Goal: Contribute content

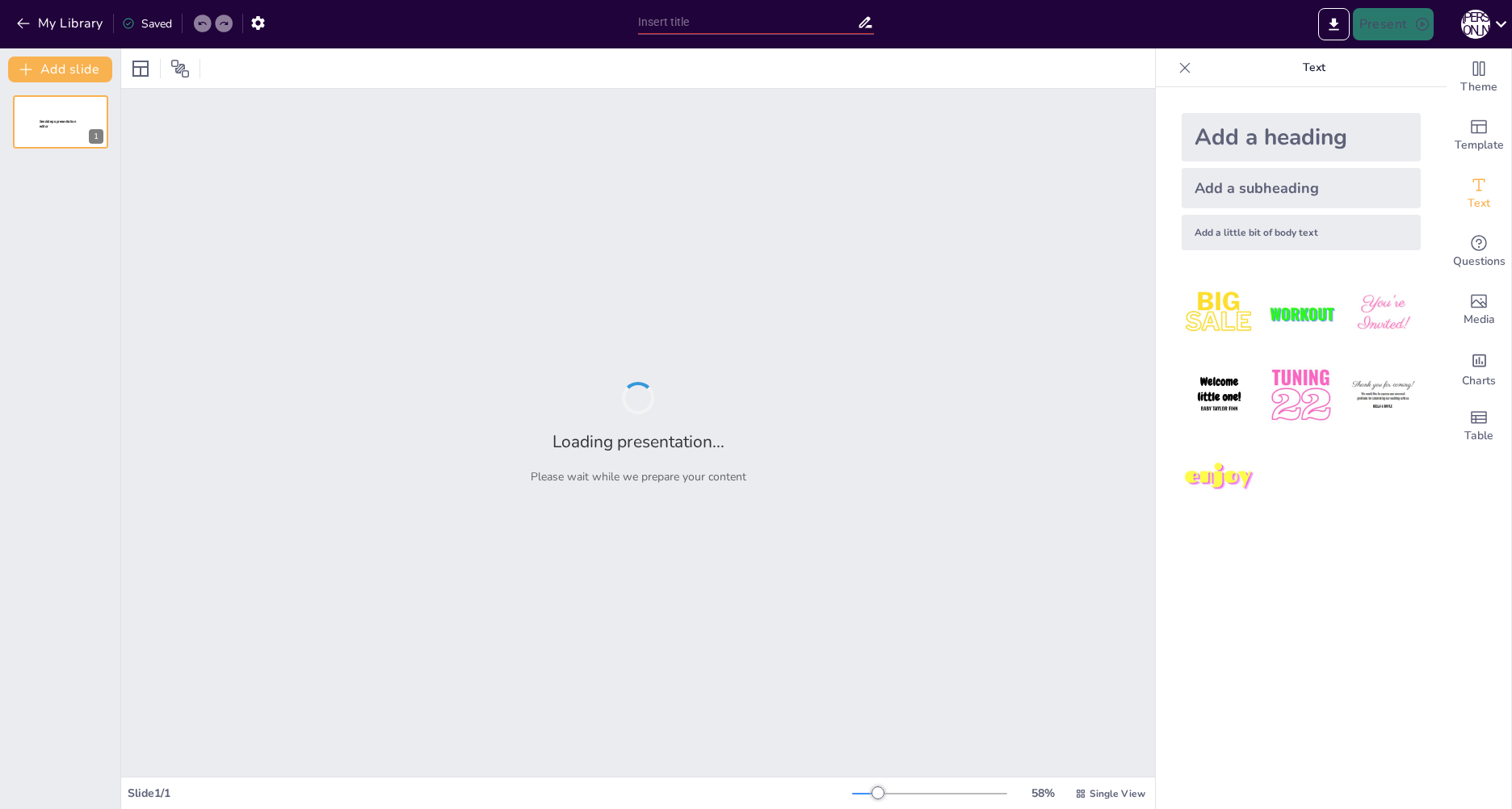
type input "[GEOGRAPHIC_DATA]: Город-герой на краю земли"
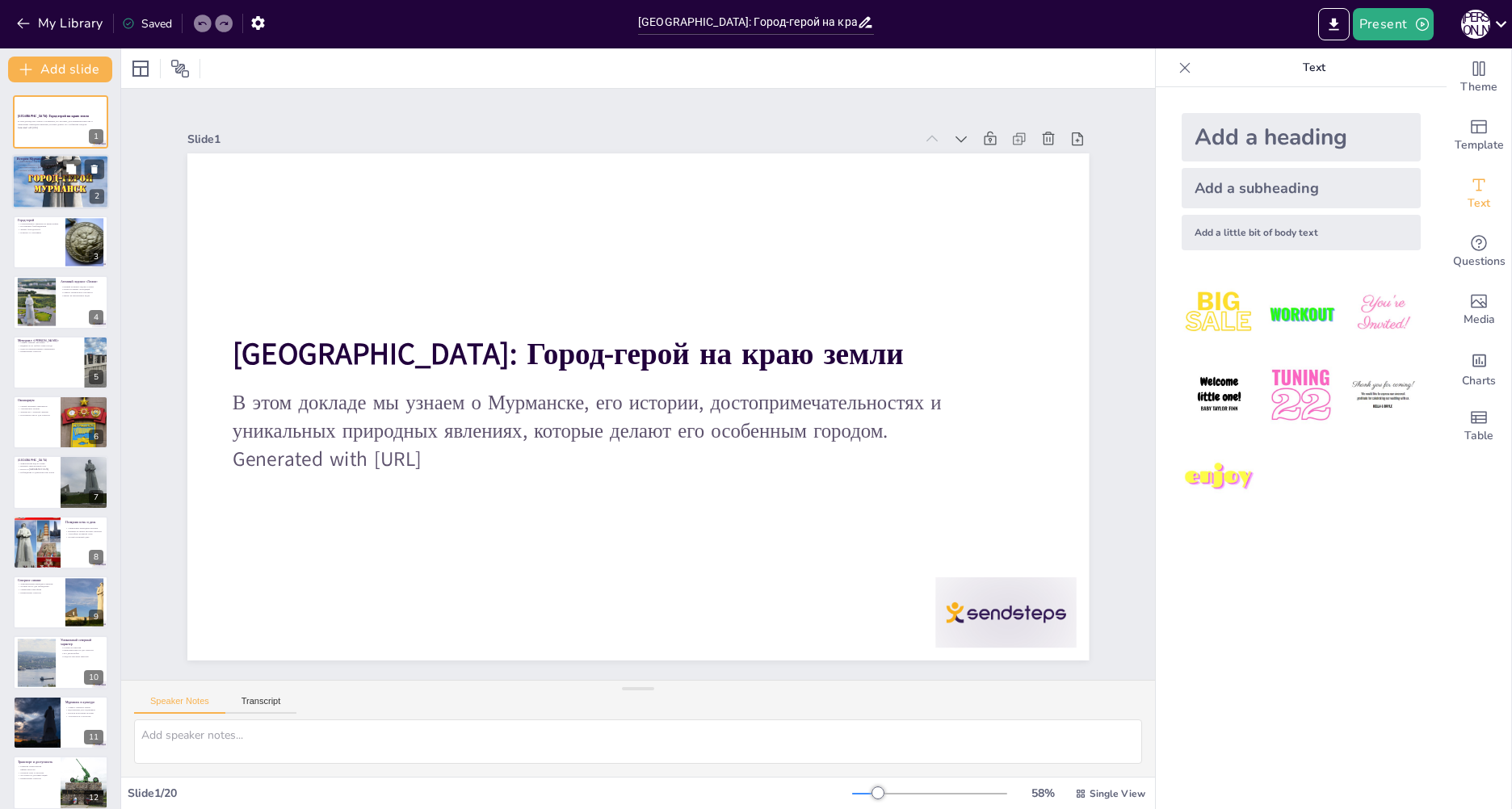
click at [50, 190] on div at bounding box center [60, 182] width 96 height 138
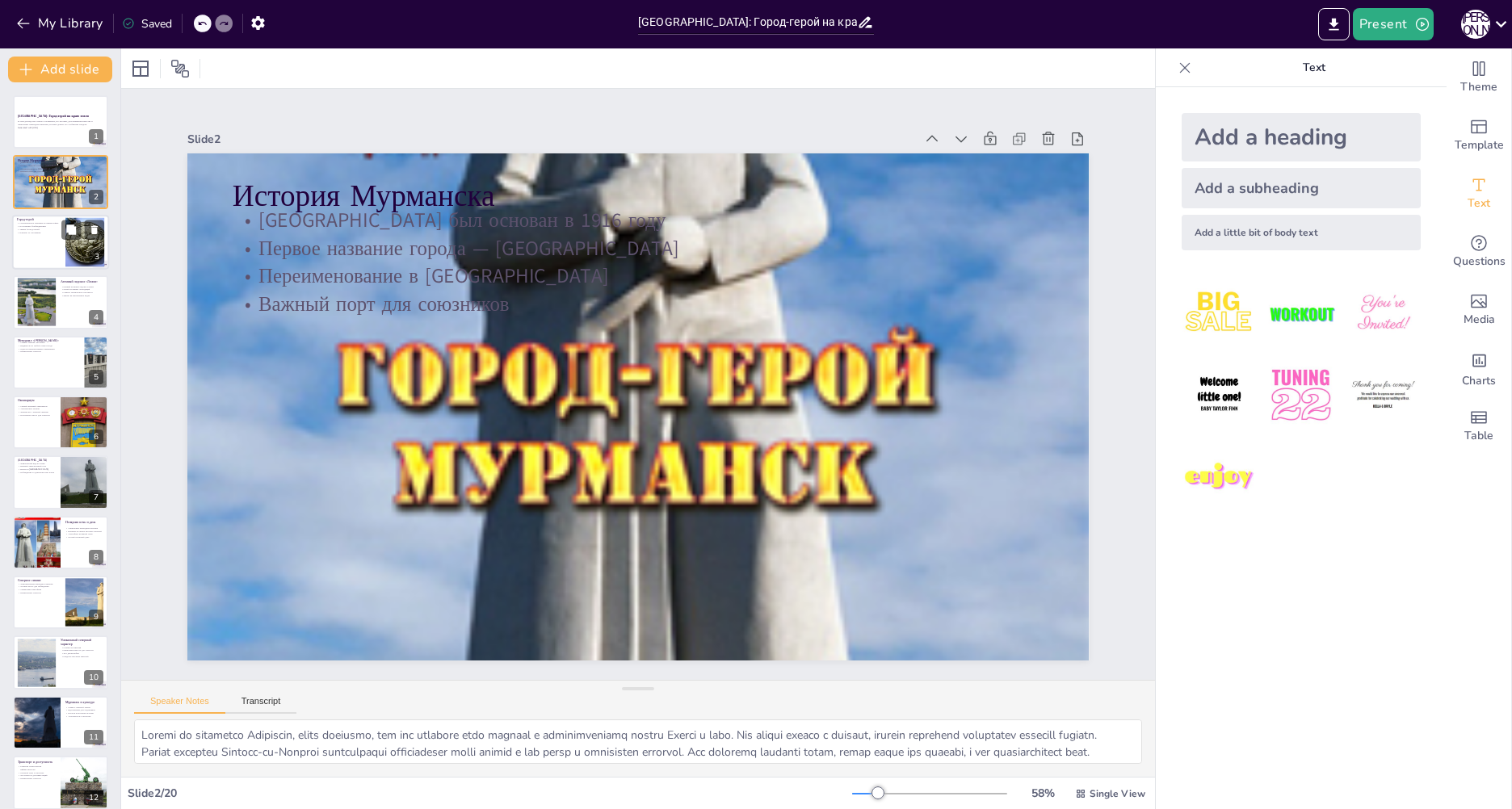
click at [61, 240] on div at bounding box center [60, 243] width 96 height 55
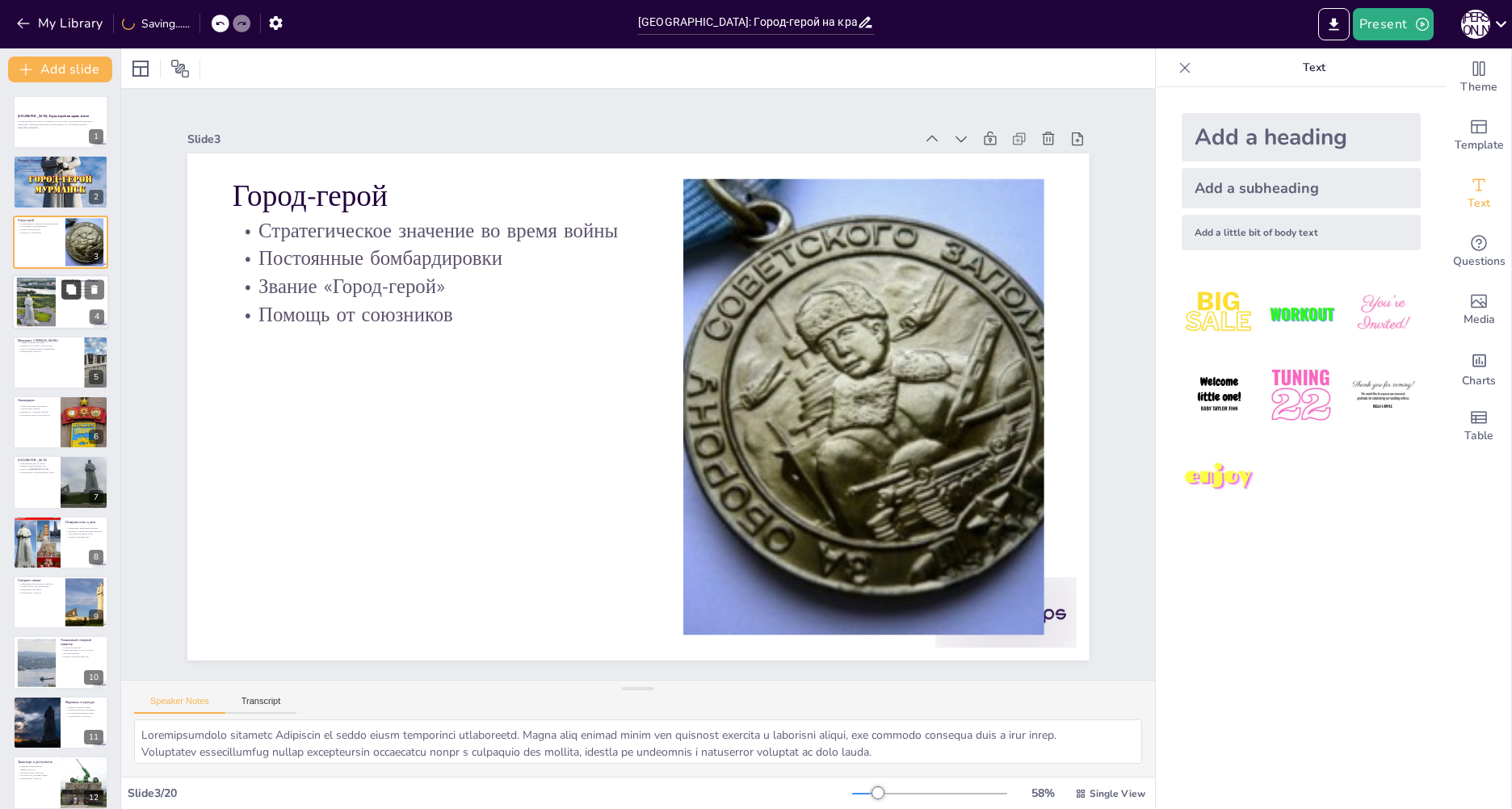
click at [63, 291] on button at bounding box center [71, 290] width 19 height 19
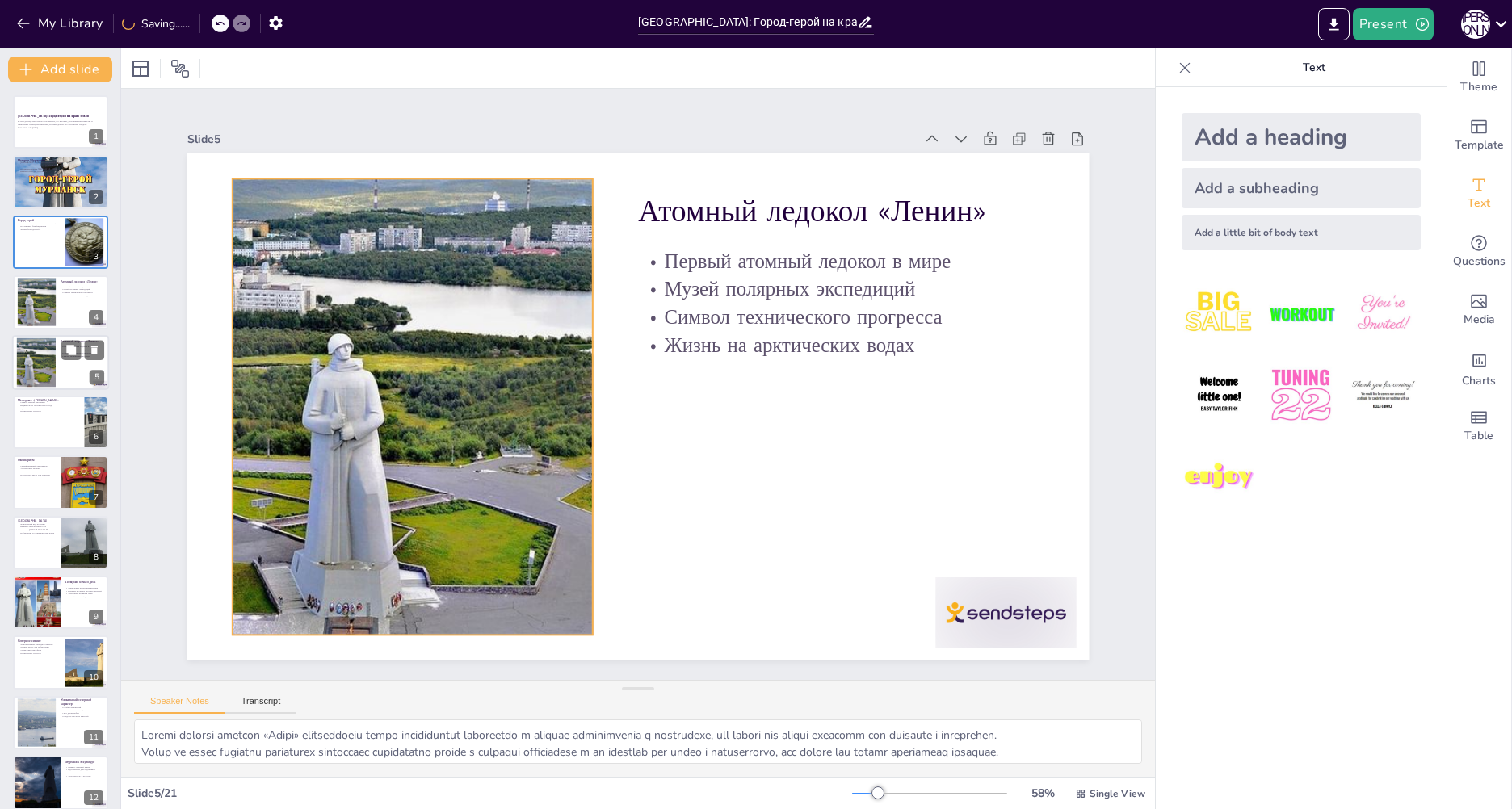
click at [50, 358] on div at bounding box center [36, 362] width 88 height 50
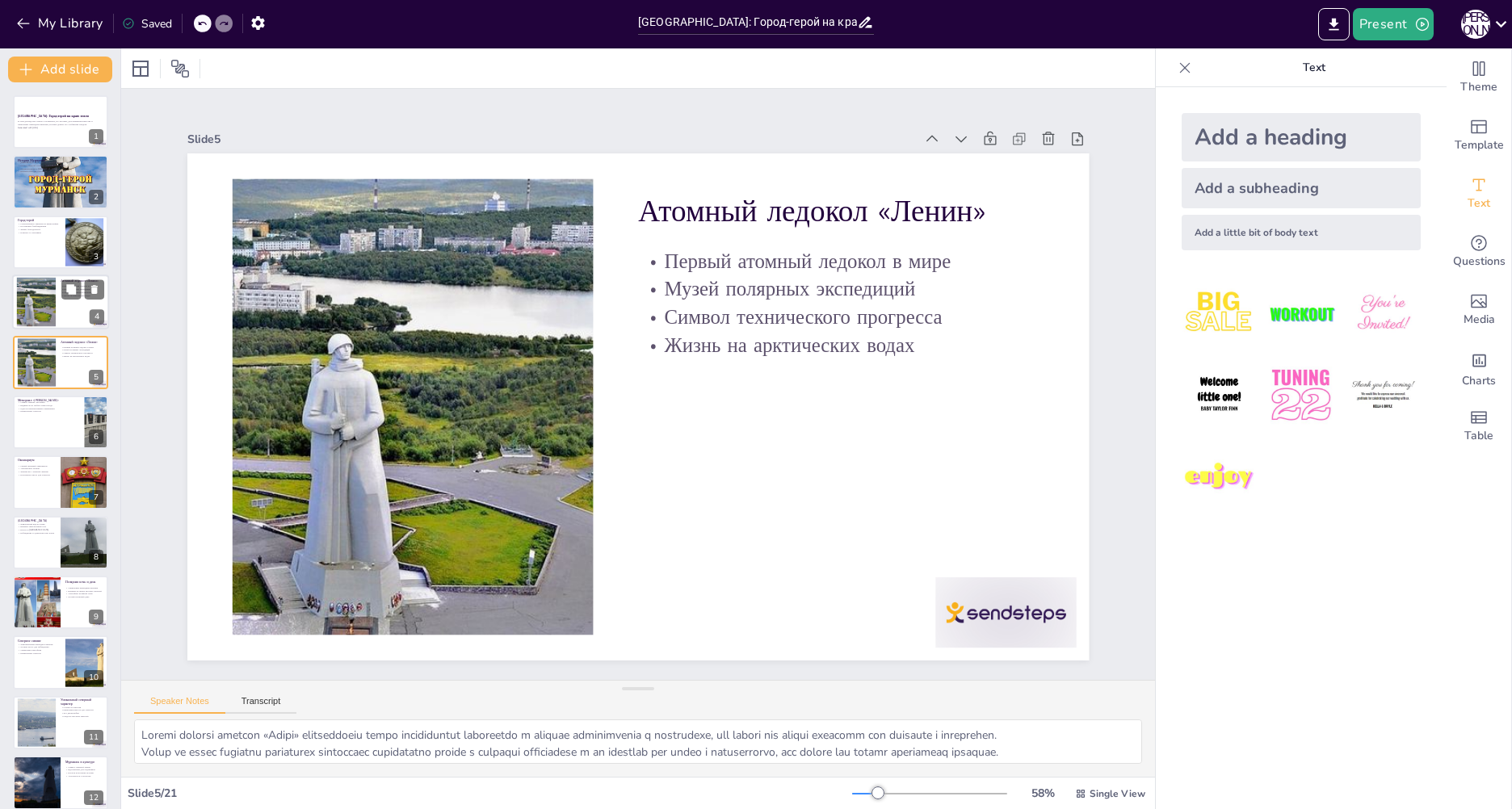
click at [37, 320] on div at bounding box center [36, 303] width 88 height 50
click at [45, 354] on div at bounding box center [36, 362] width 88 height 50
click at [66, 432] on div at bounding box center [60, 422] width 96 height 55
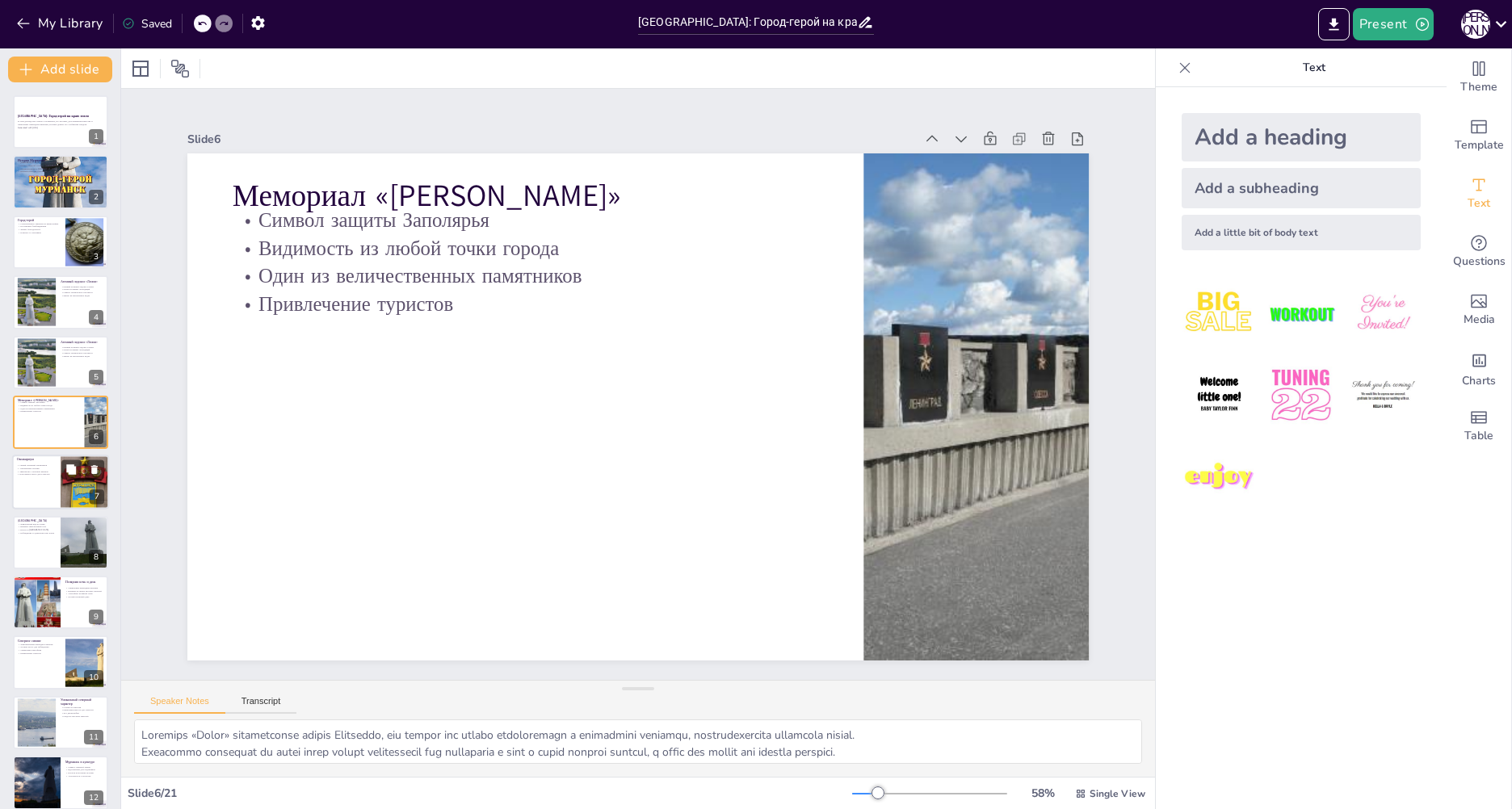
click at [50, 485] on div at bounding box center [60, 483] width 96 height 55
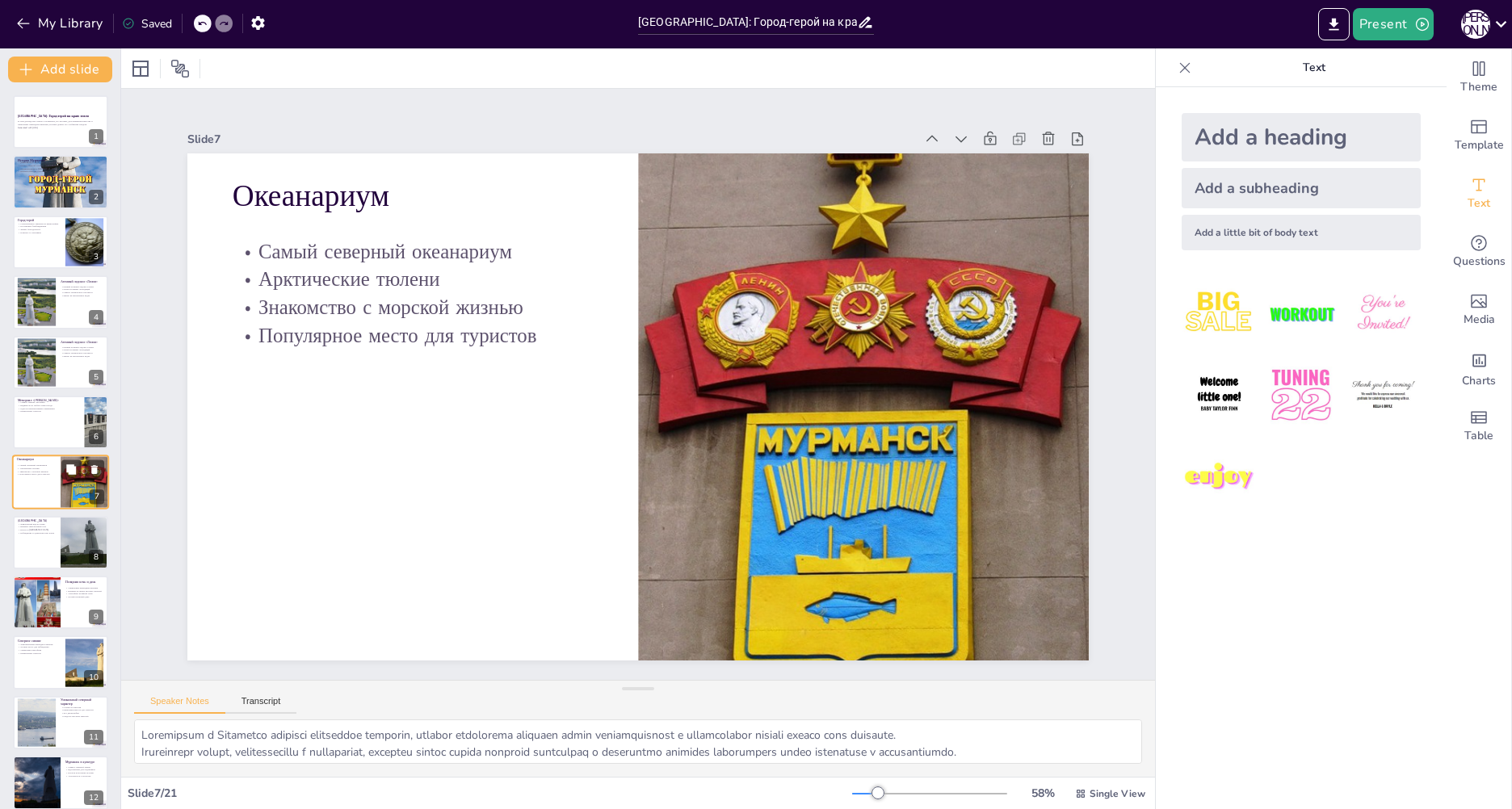
scroll to position [36, 0]
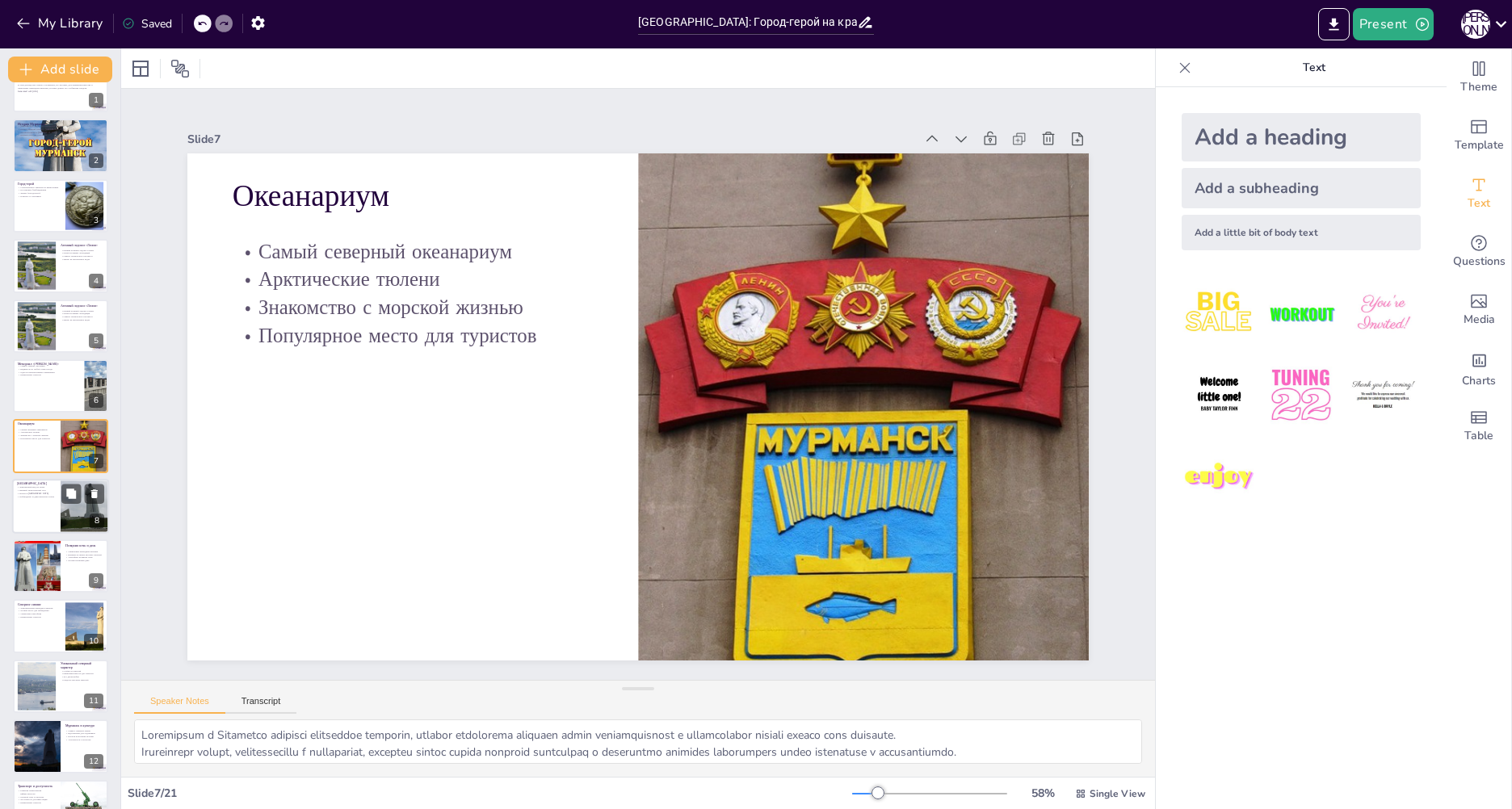
click at [42, 520] on div at bounding box center [60, 506] width 96 height 55
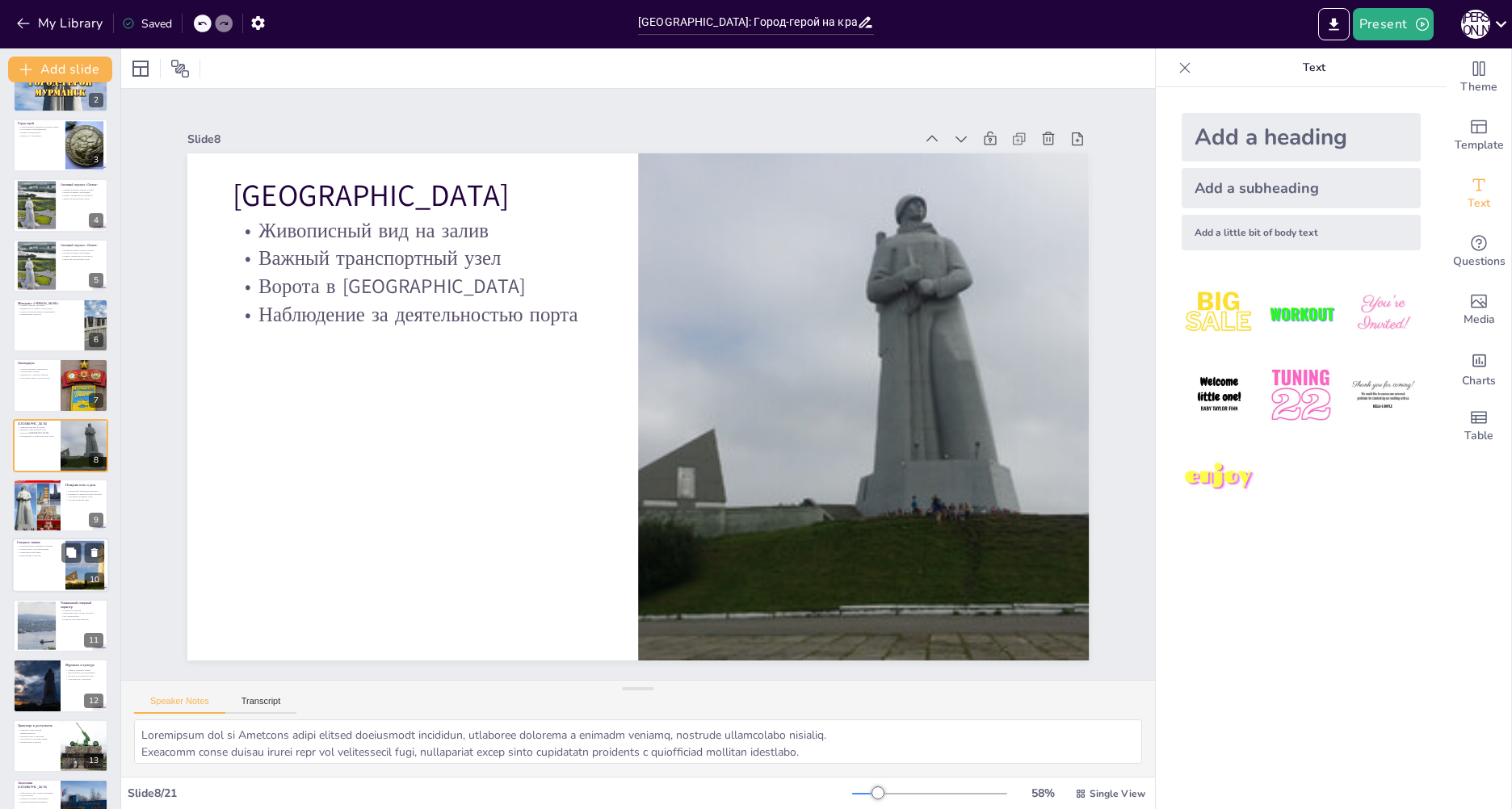
click at [38, 558] on div at bounding box center [60, 566] width 96 height 55
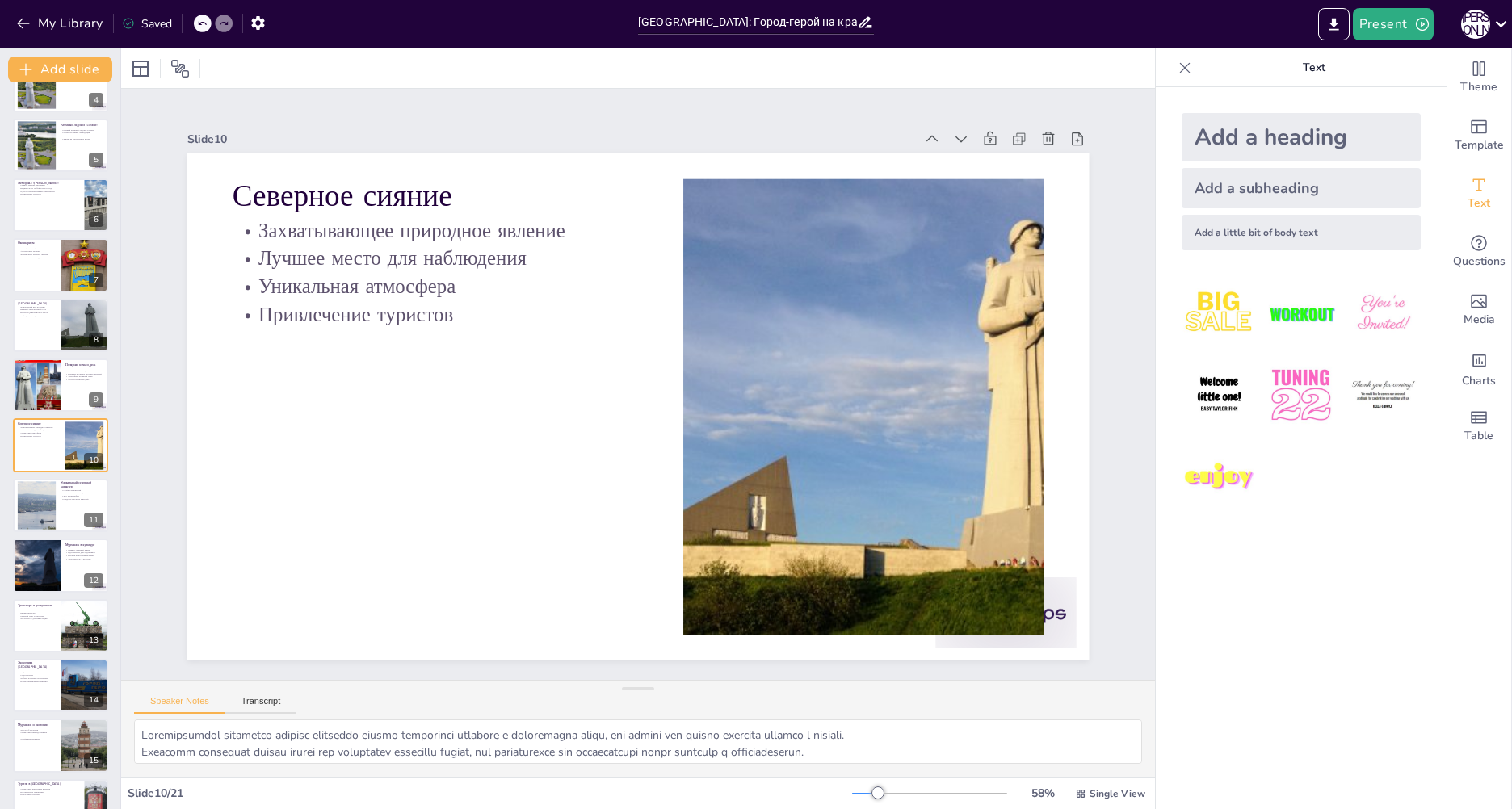
scroll to position [554, 0]
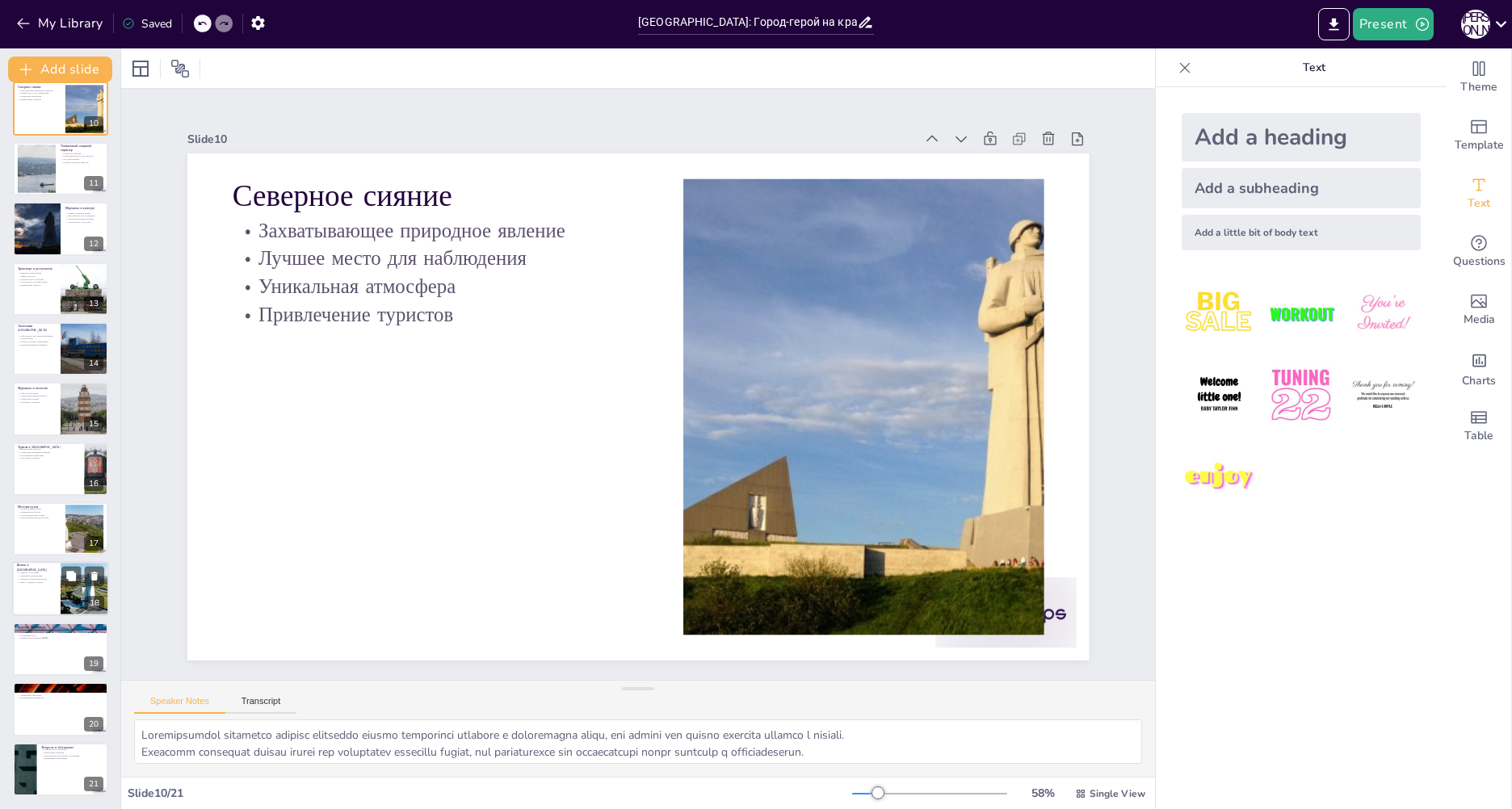
click at [42, 593] on div at bounding box center [60, 589] width 96 height 55
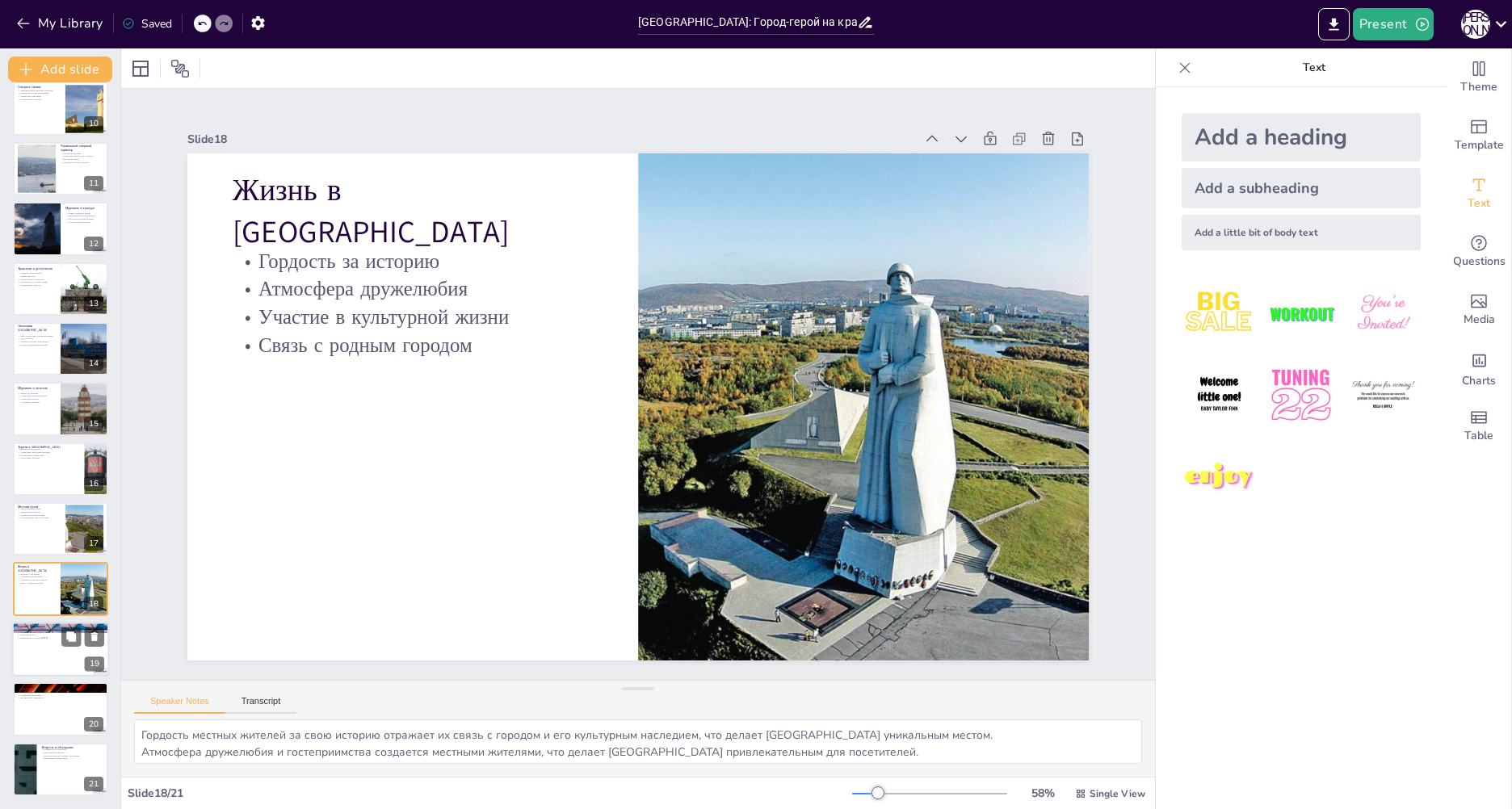
click at [45, 636] on p "Комфортная городская [DATE]" at bounding box center [60, 638] width 88 height 4
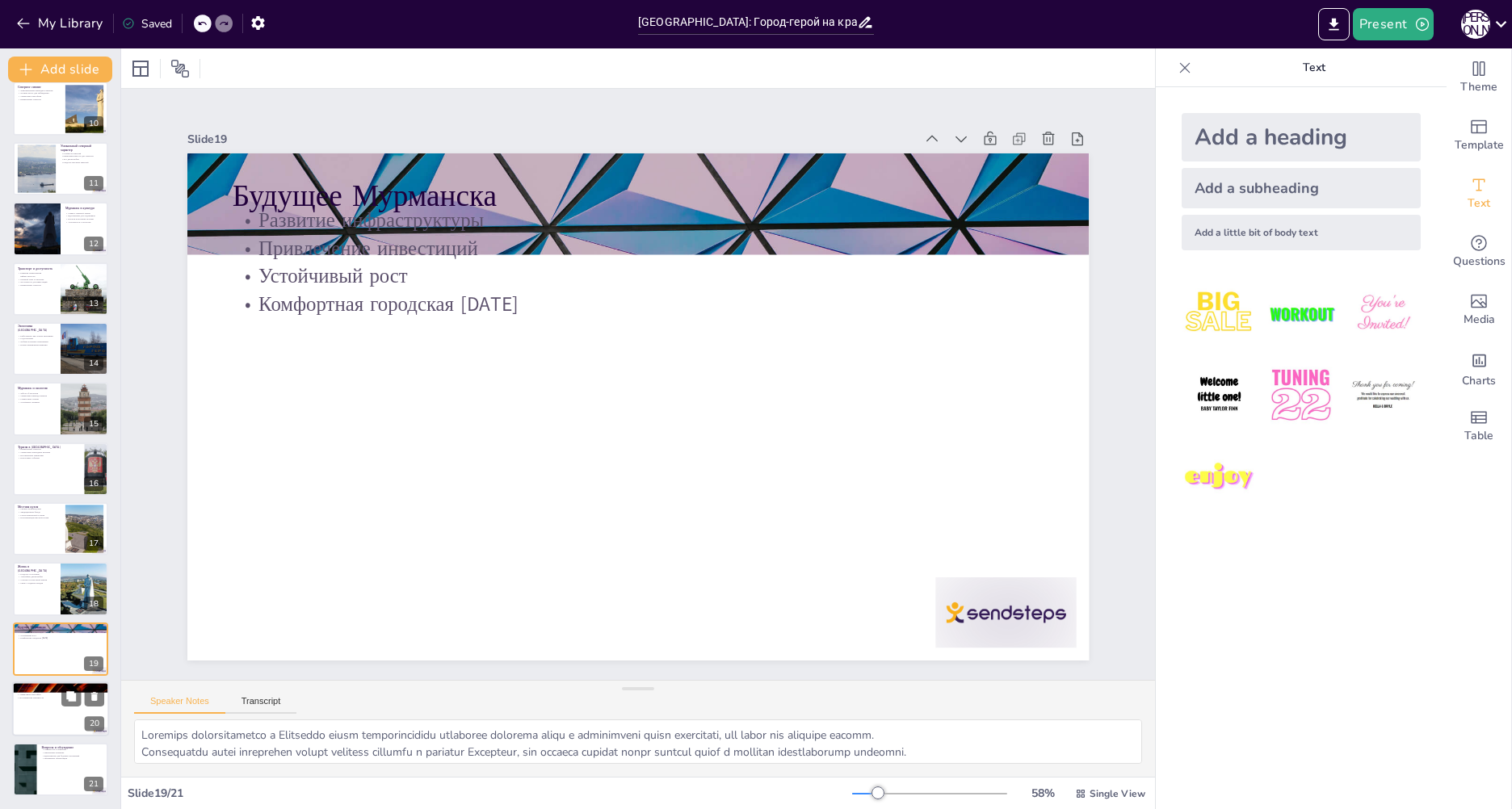
click at [43, 691] on p "Привлекательность для посещения" at bounding box center [60, 692] width 88 height 4
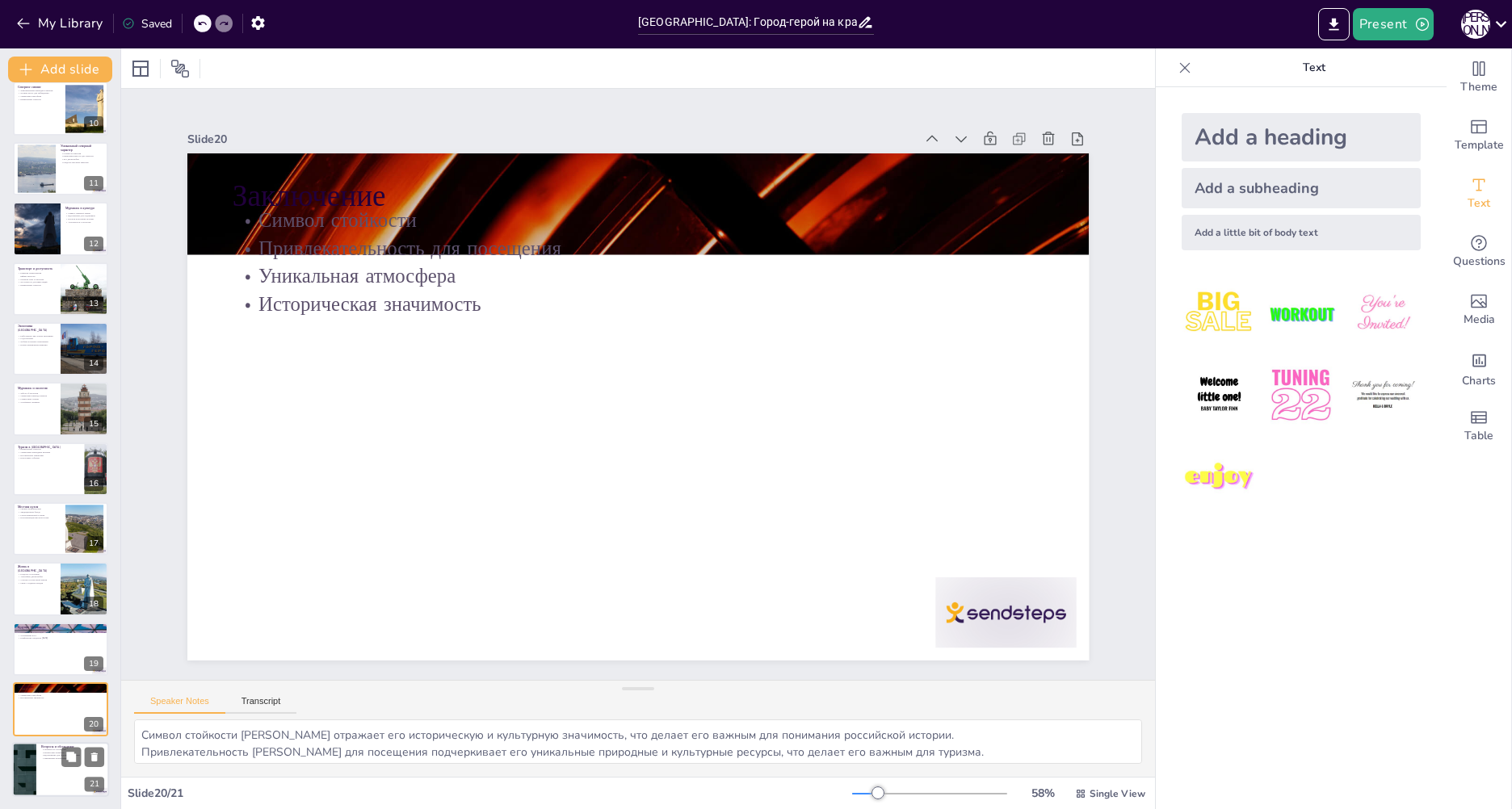
click at [36, 765] on div at bounding box center [60, 770] width 96 height 55
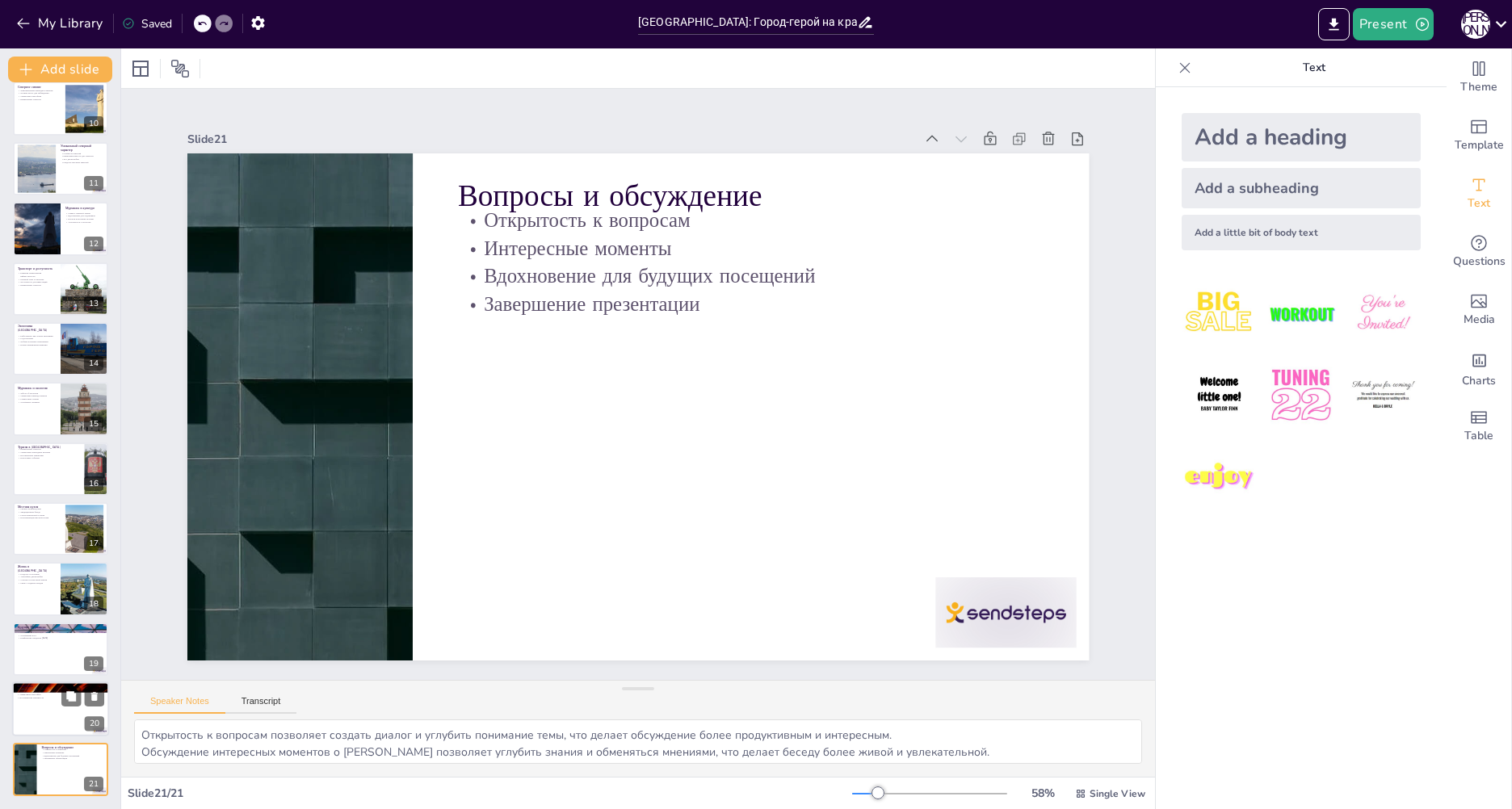
click at [52, 697] on p "Историческая значимость" at bounding box center [60, 698] width 88 height 4
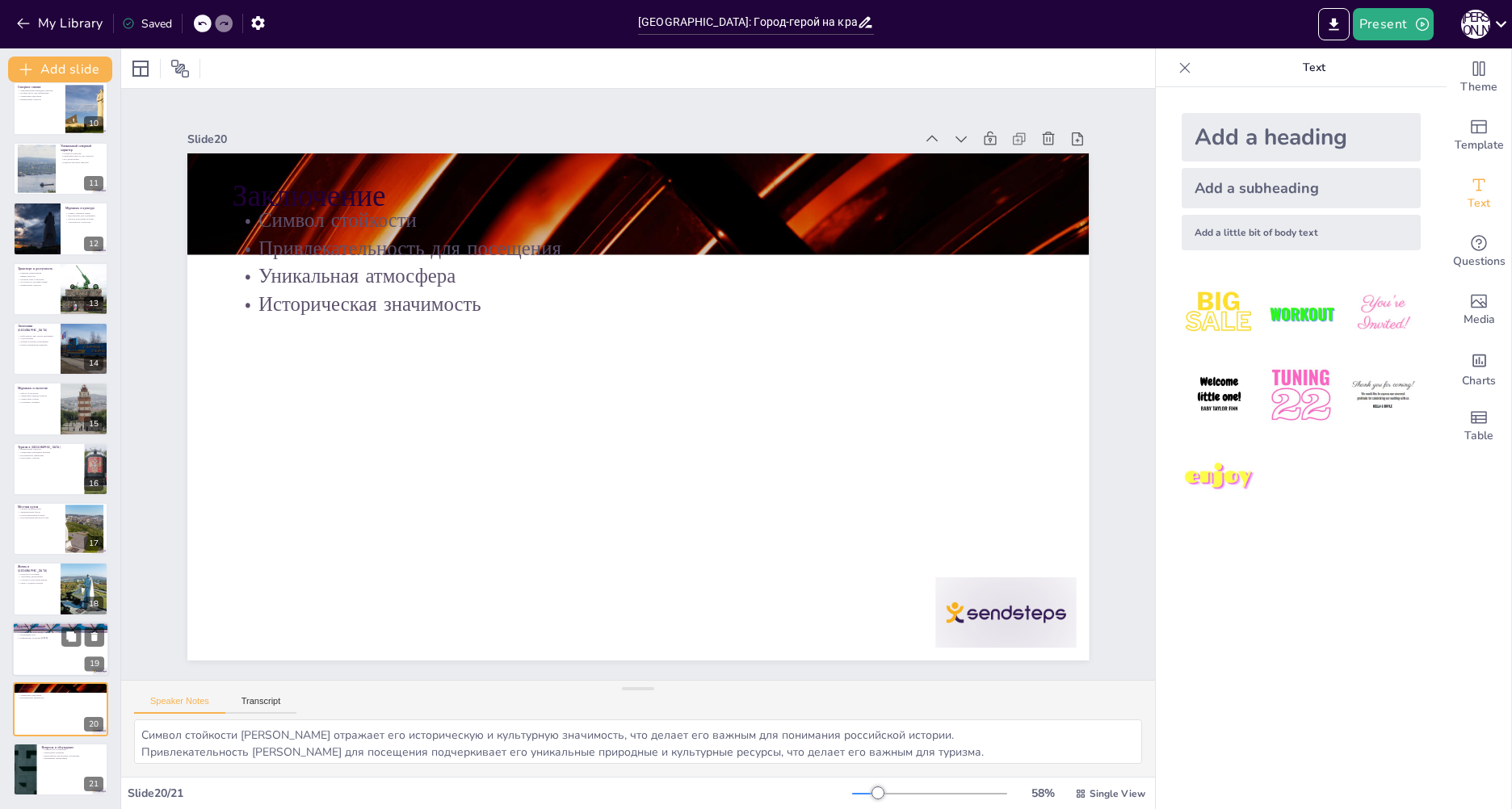
click at [58, 637] on p "Комфортная городская [DATE]" at bounding box center [60, 638] width 88 height 4
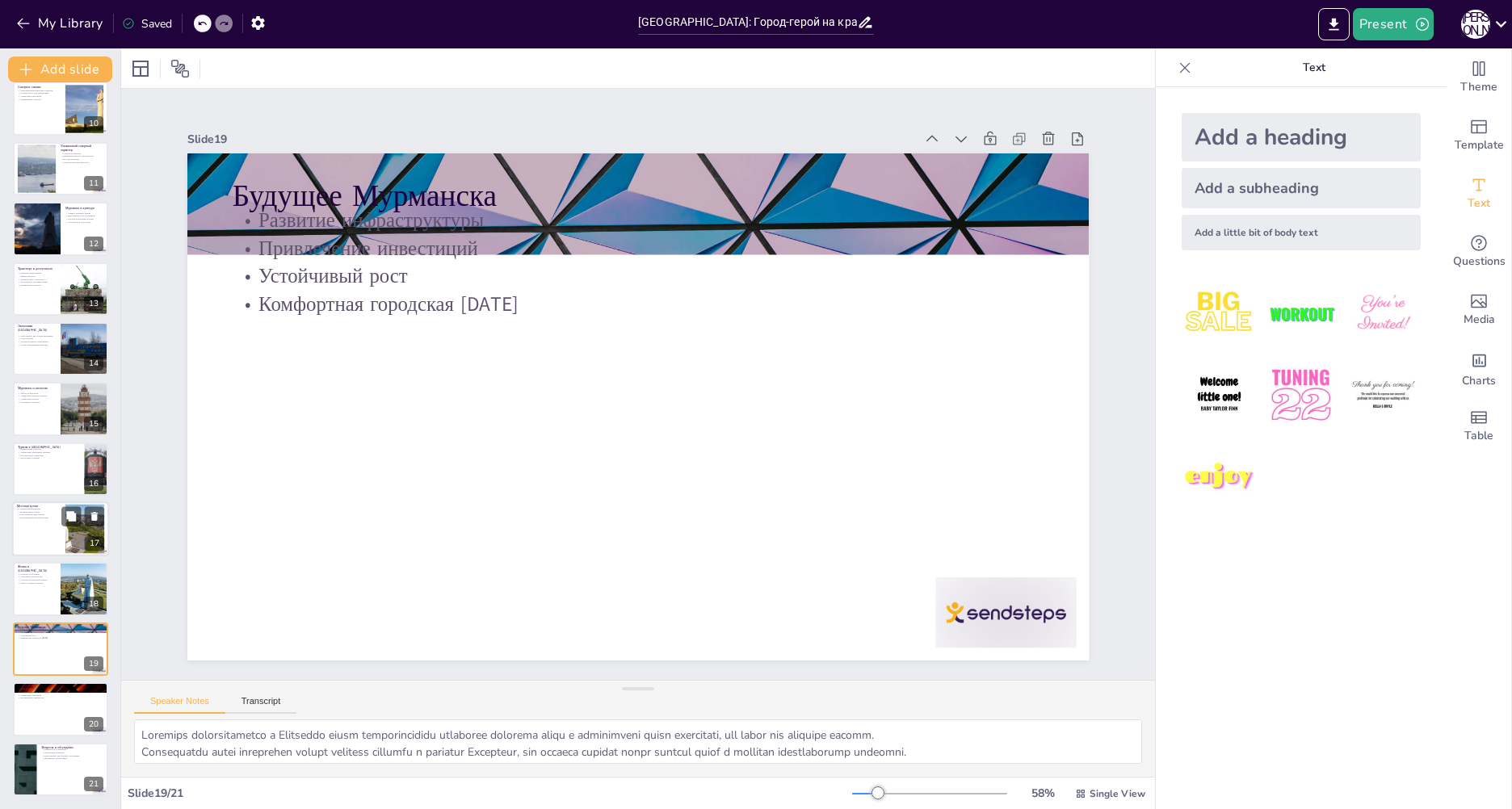
click at [54, 543] on div at bounding box center [60, 529] width 96 height 55
type textarea "Свежие морепродукты — это основа мурманской кухни, что делает ее уникальной и п…"
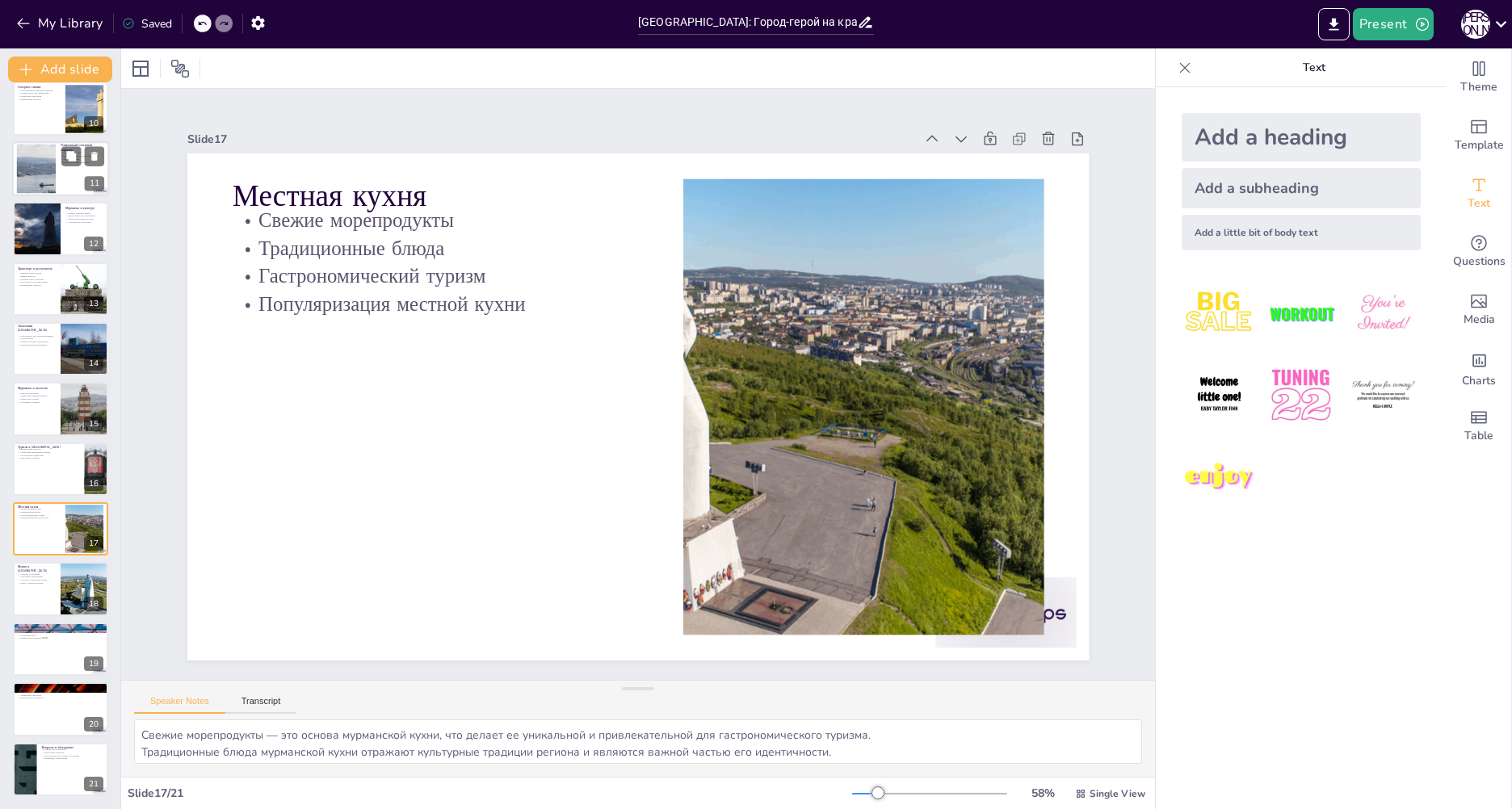
scroll to position [0, 0]
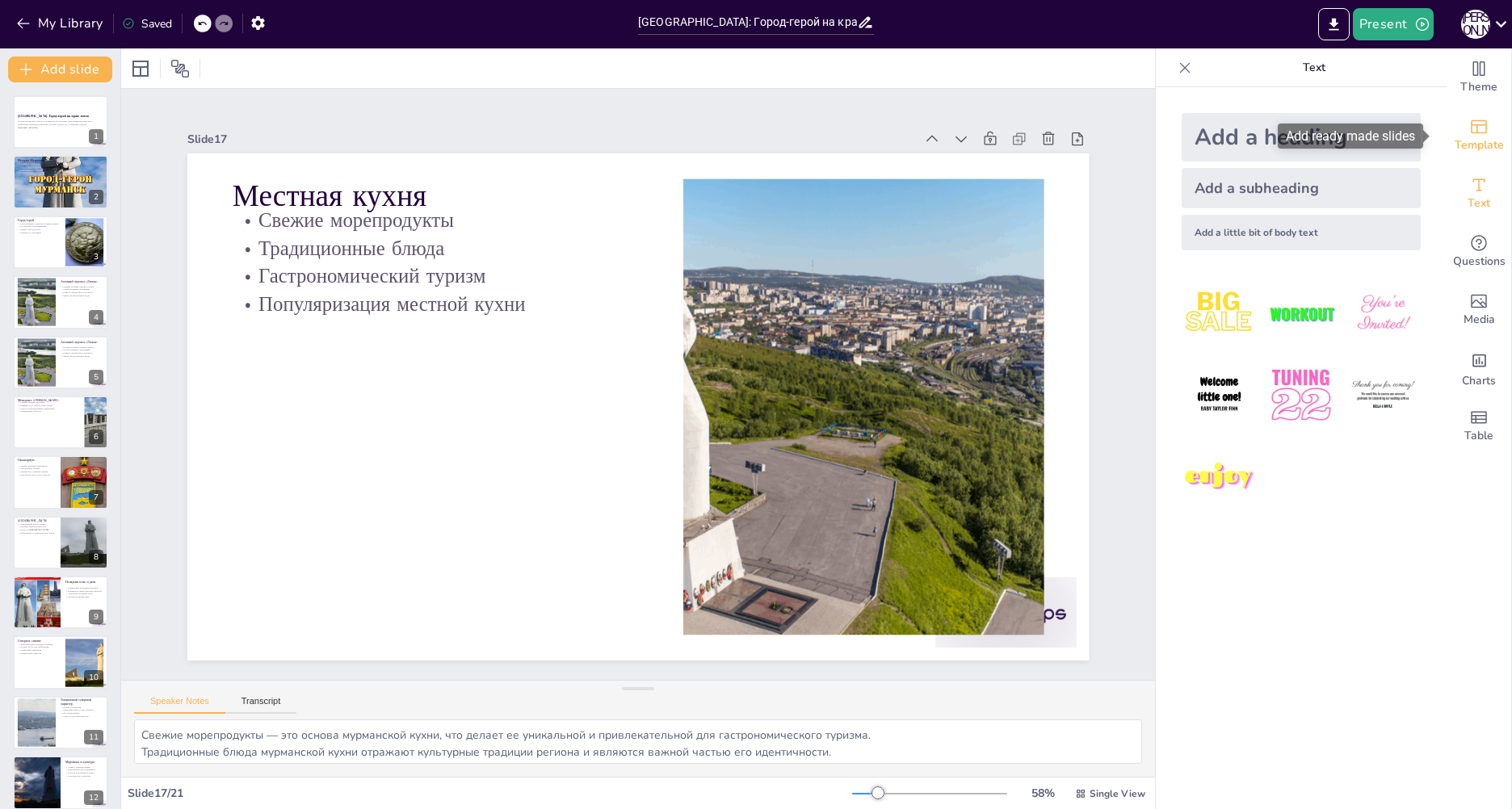
click at [1467, 137] on span "Template" at bounding box center [1479, 145] width 50 height 18
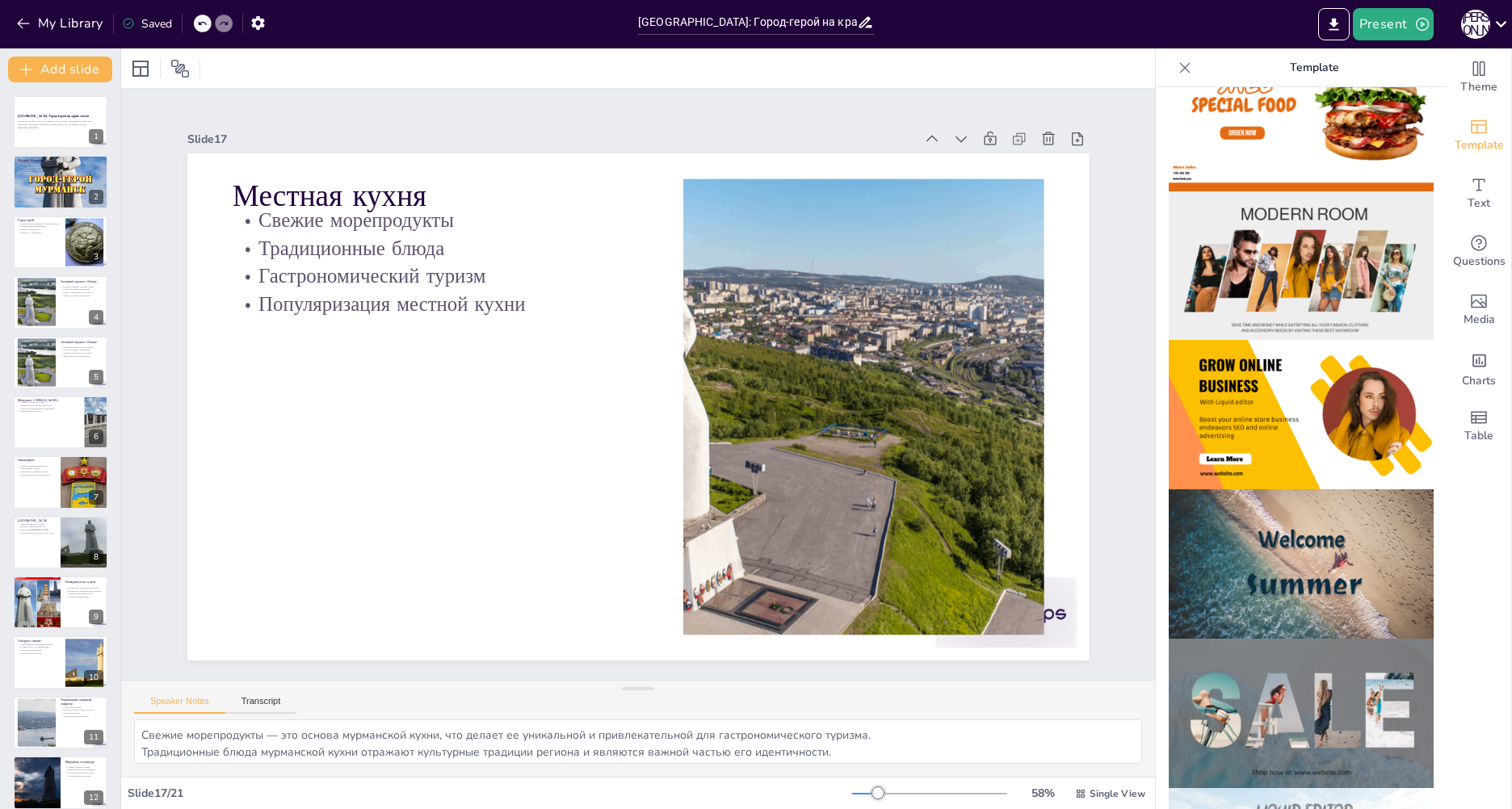
scroll to position [297, 0]
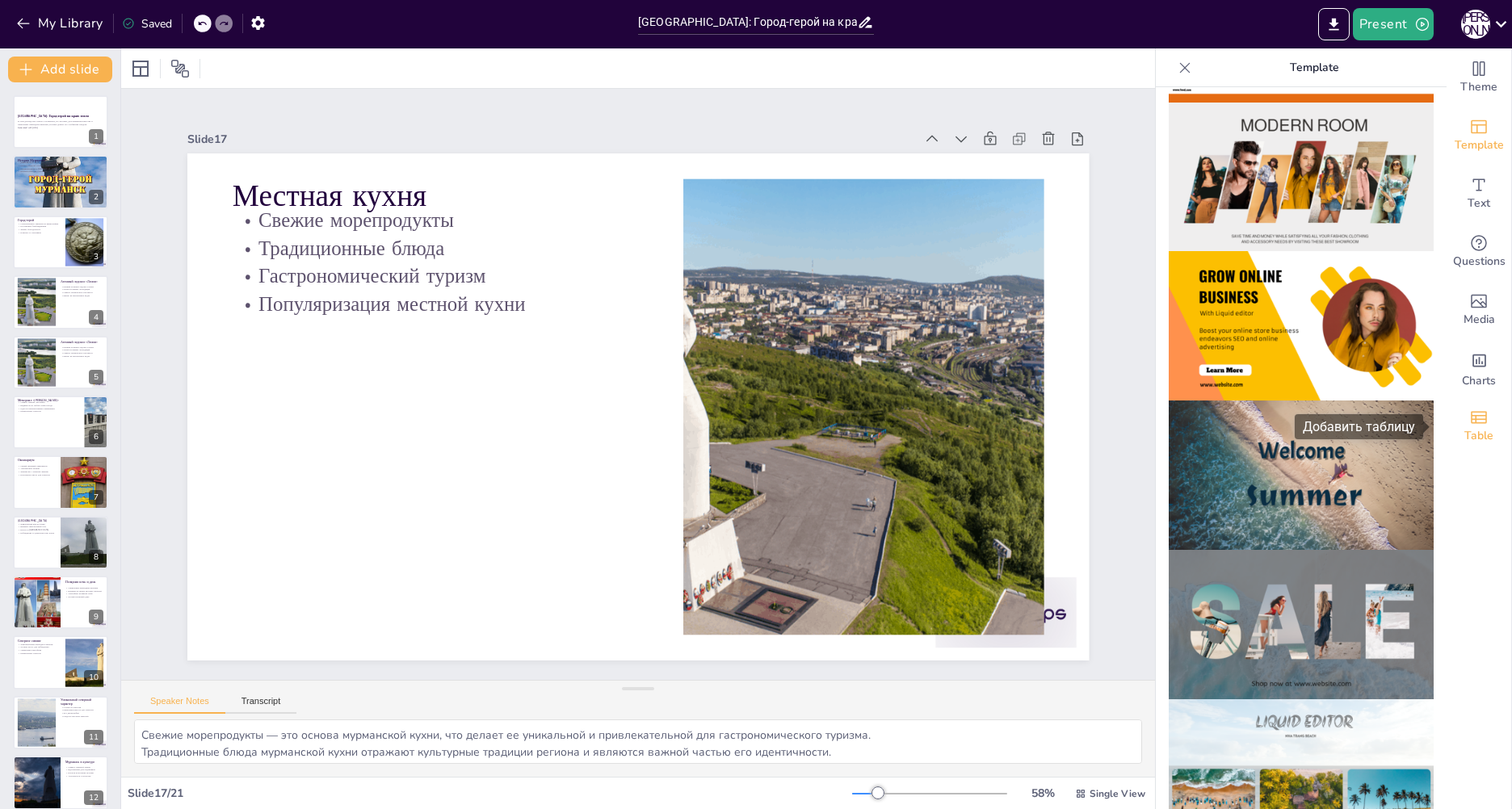
click at [1474, 424] on icon "Add a table" at bounding box center [1479, 418] width 19 height 19
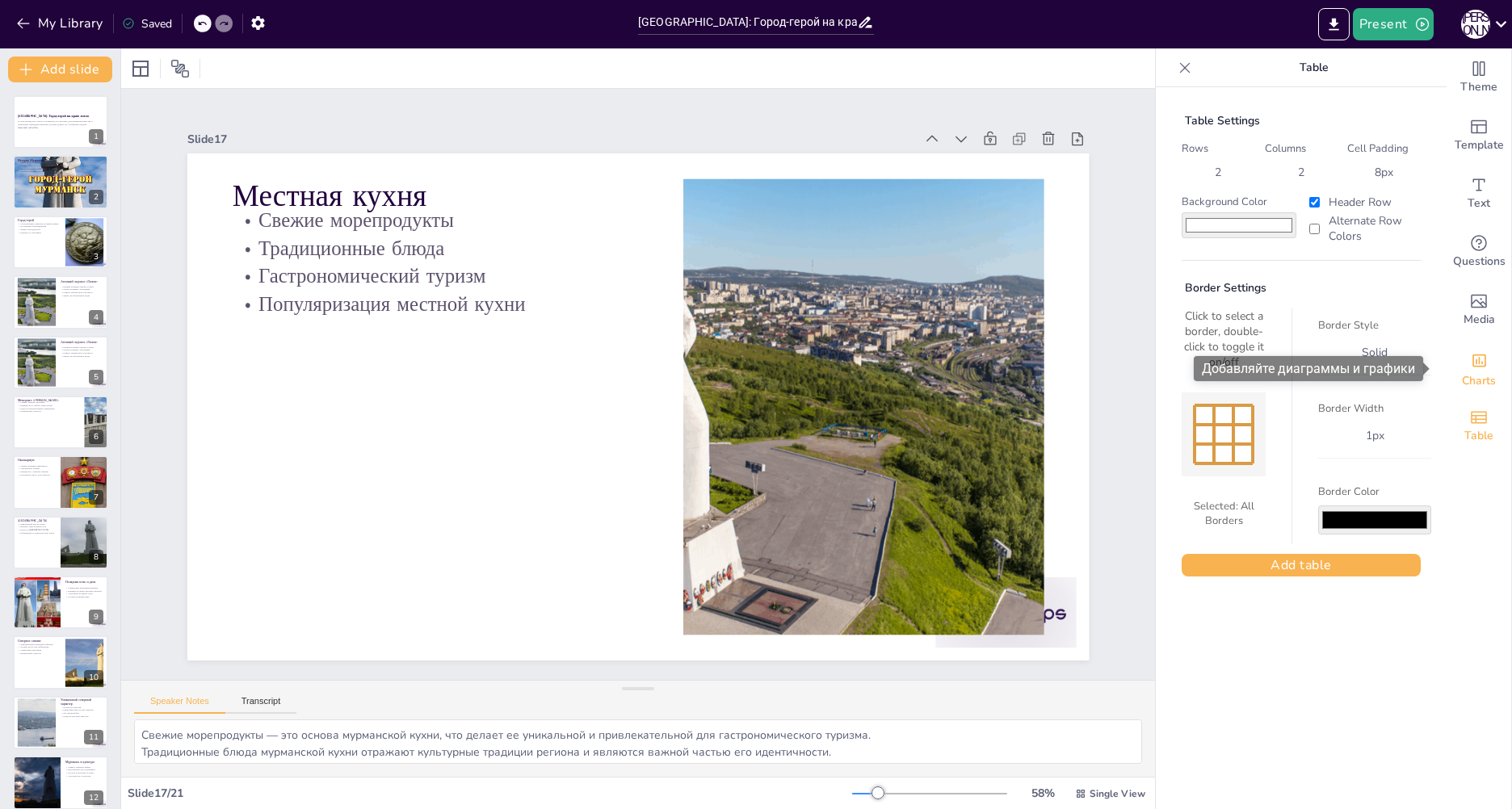
click at [1471, 368] on icon "Add charts and graphs" at bounding box center [1479, 360] width 17 height 17
